Goal: Download file/media

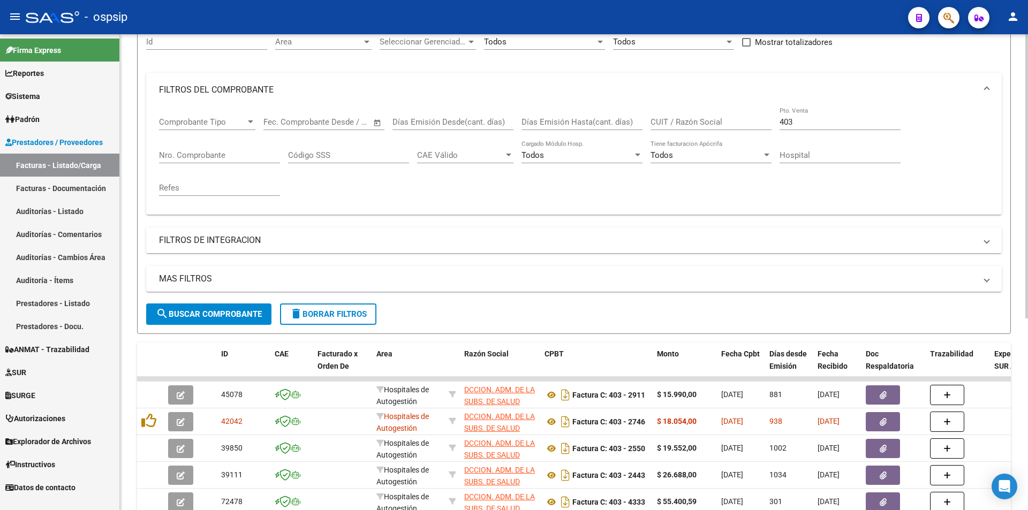
scroll to position [107, 0]
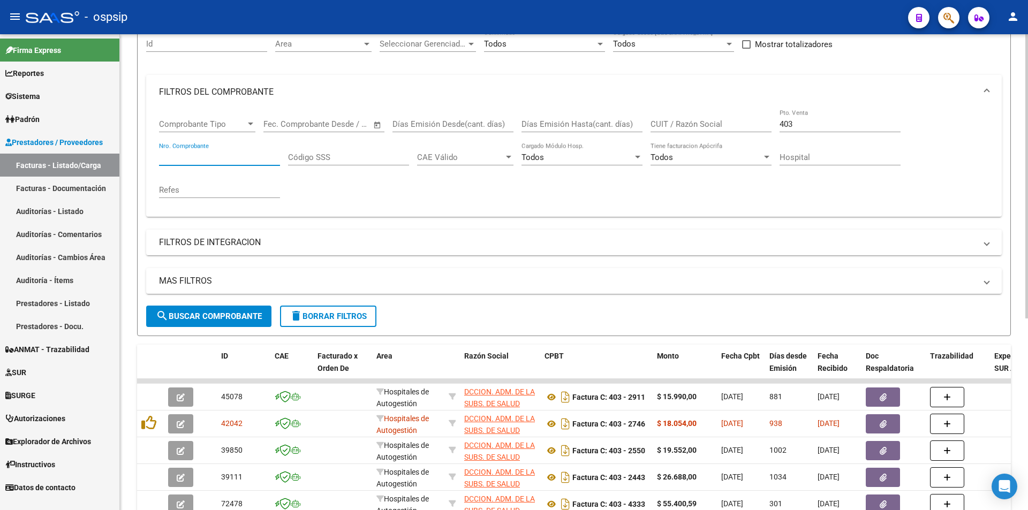
click at [195, 159] on input "Nro. Comprobante" at bounding box center [219, 158] width 121 height 10
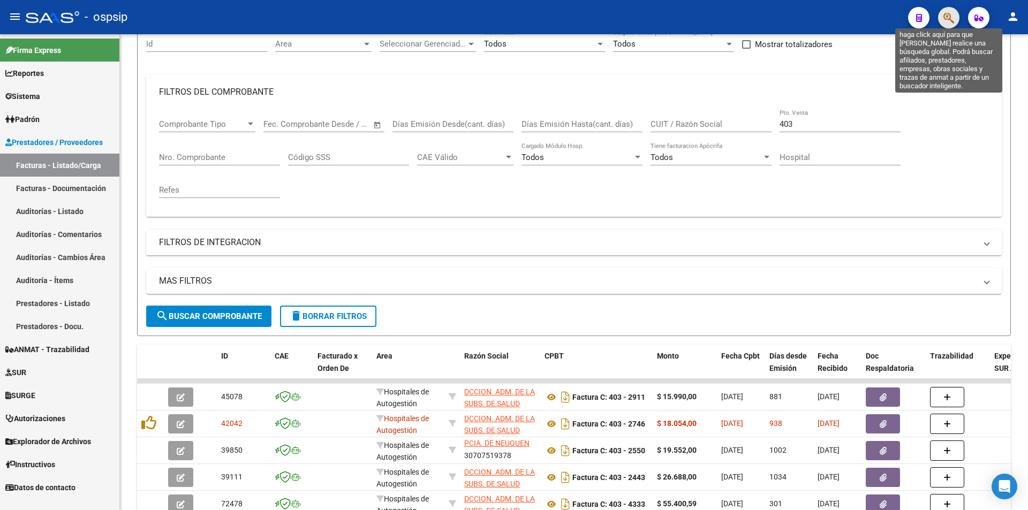
click at [943, 18] on icon "button" at bounding box center [948, 18] width 11 height 12
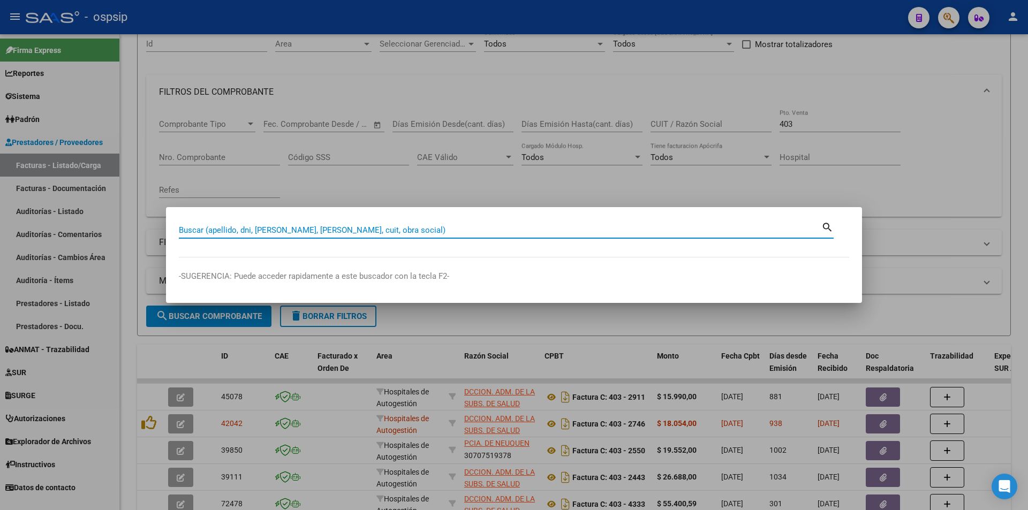
type input "5"
type input "07718099"
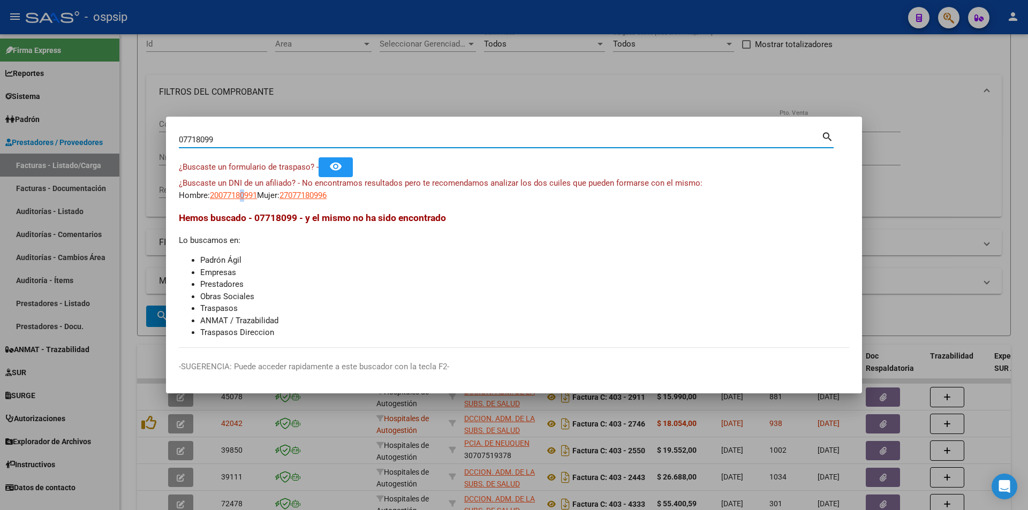
click at [246, 195] on span "20077180991" at bounding box center [233, 196] width 47 height 10
copy span "0"
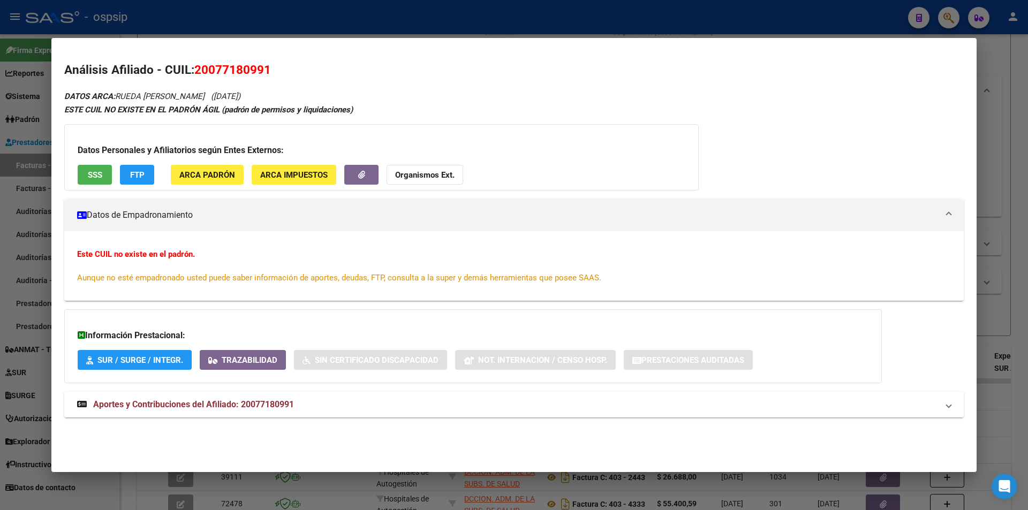
click at [353, 405] on mat-panel-title "Aportes y Contribuciones del Afiliado: 20077180991" at bounding box center [507, 404] width 861 height 13
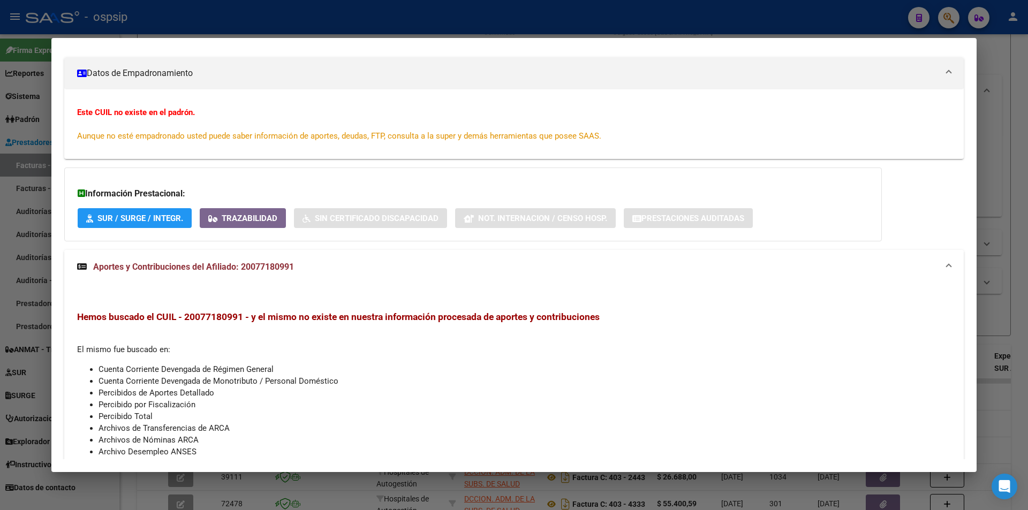
scroll to position [202, 0]
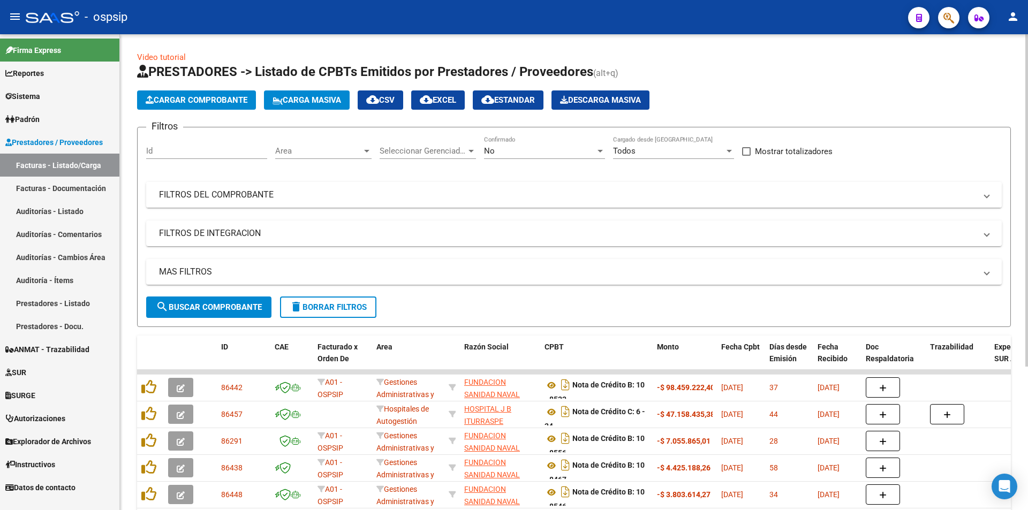
click at [223, 185] on mat-expansion-panel-header "FILTROS DEL COMPROBANTE" at bounding box center [573, 195] width 855 height 26
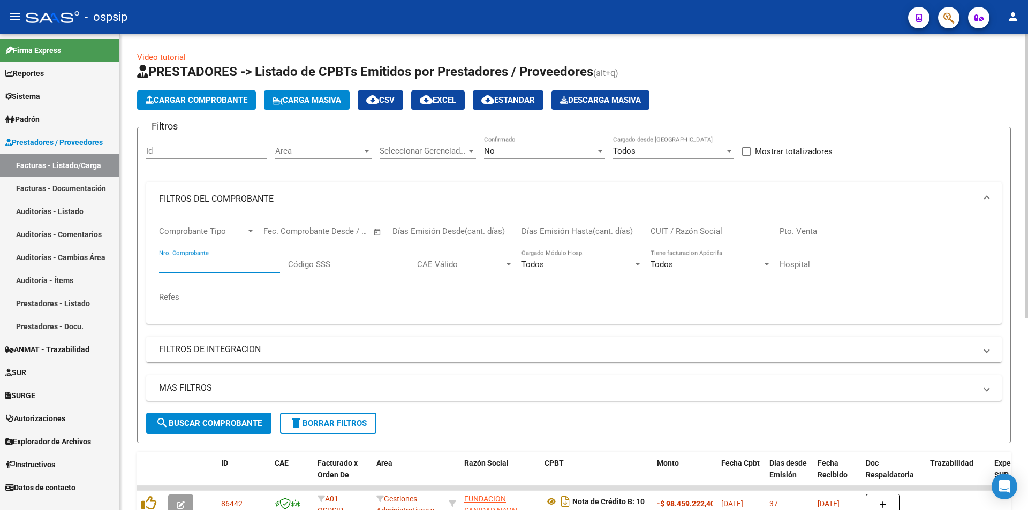
click at [221, 260] on input "Nro. Comprobante" at bounding box center [219, 265] width 121 height 10
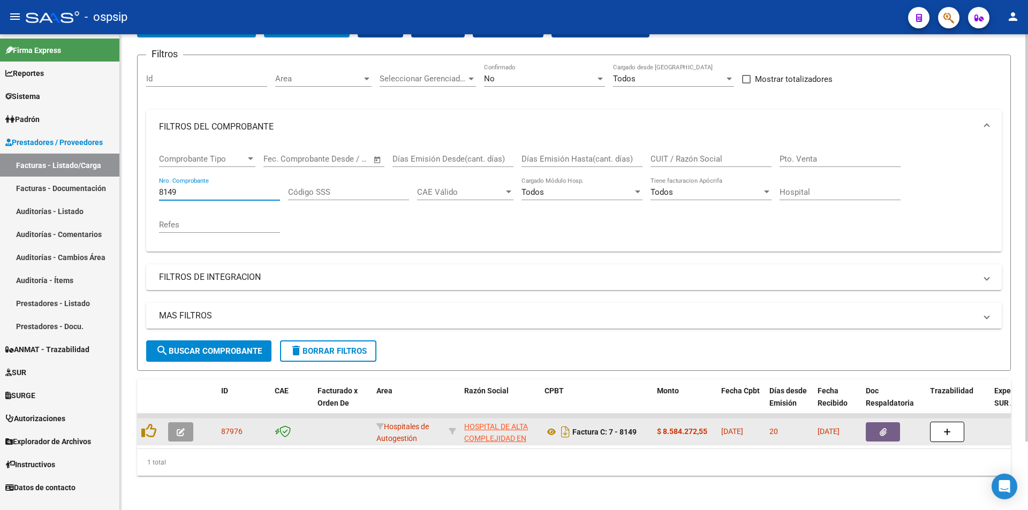
scroll to position [80, 0]
type input "8149"
click at [877, 423] on button "button" at bounding box center [882, 431] width 34 height 19
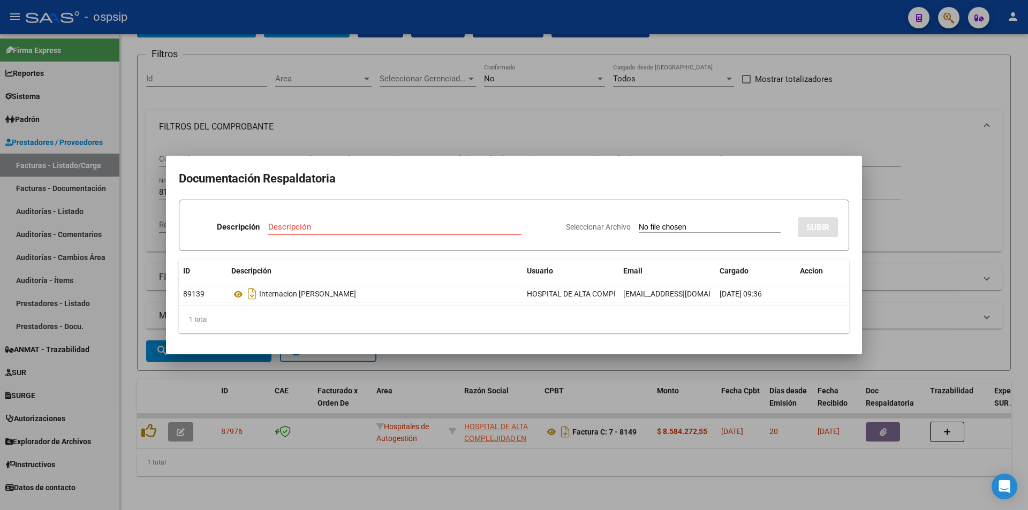
click at [236, 302] on datatable-selection "89139 Internacion Zacarias Rual HOSPITAL DE ALTA COMPLEJIDAD EN RED EL CRUCE DR…" at bounding box center [514, 300] width 670 height 10
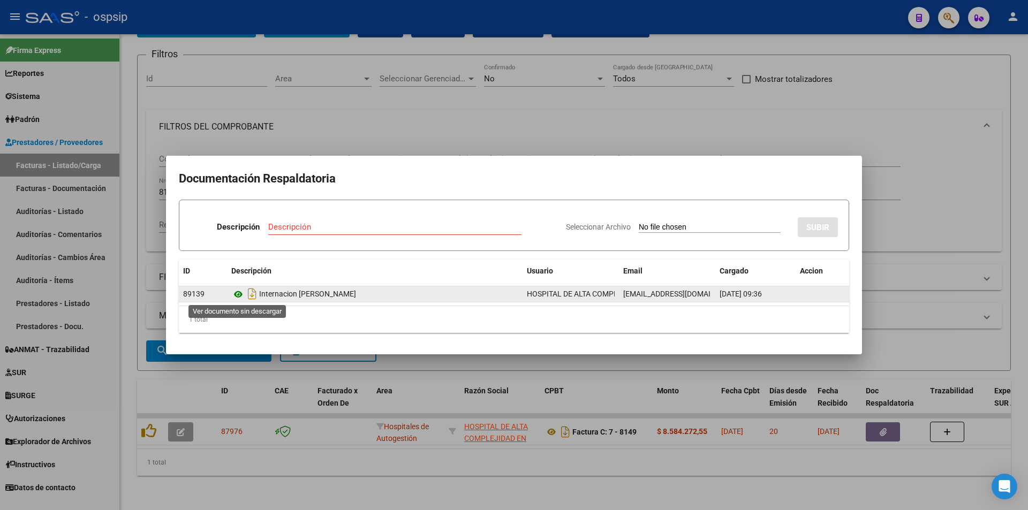
click at [234, 297] on icon at bounding box center [238, 294] width 14 height 13
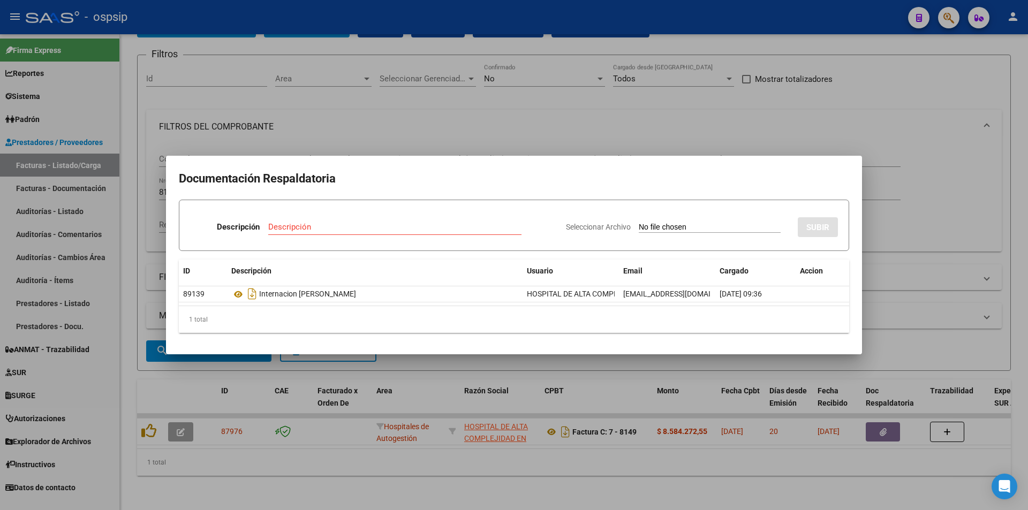
click at [157, 97] on div at bounding box center [514, 255] width 1028 height 510
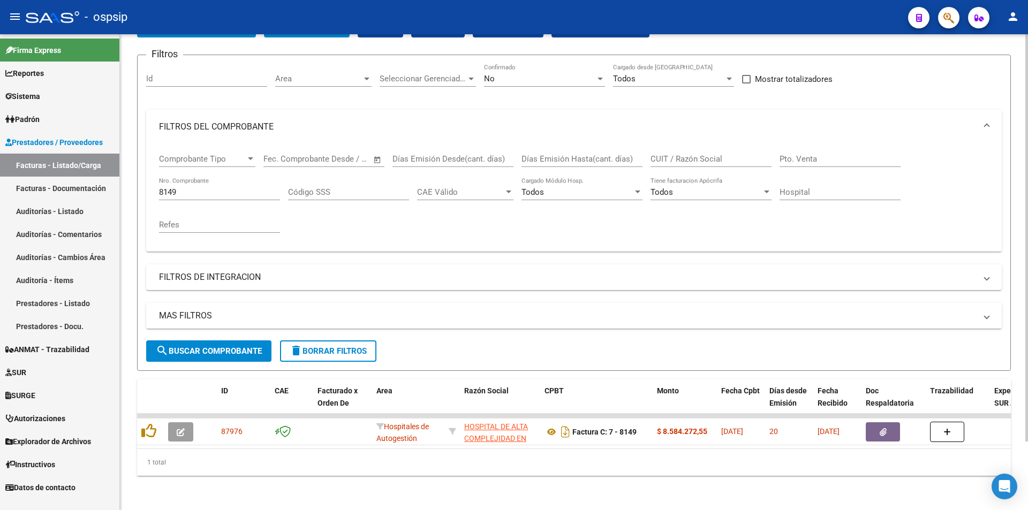
click at [185, 177] on div "8149 Nro. Comprobante" at bounding box center [219, 188] width 121 height 23
click at [186, 177] on div "8149 Nro. Comprobante" at bounding box center [219, 188] width 121 height 23
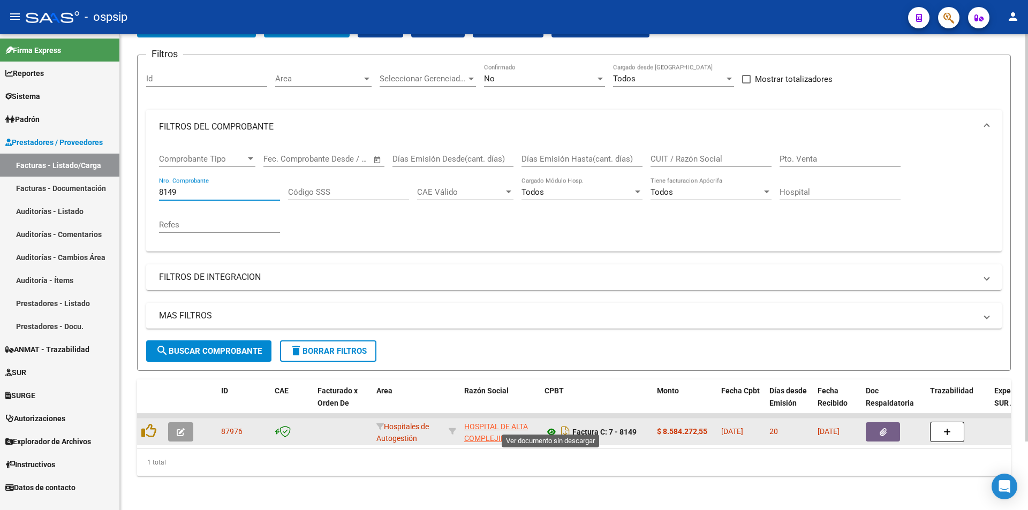
click at [551, 425] on icon at bounding box center [551, 431] width 14 height 13
